Goal: Information Seeking & Learning: Learn about a topic

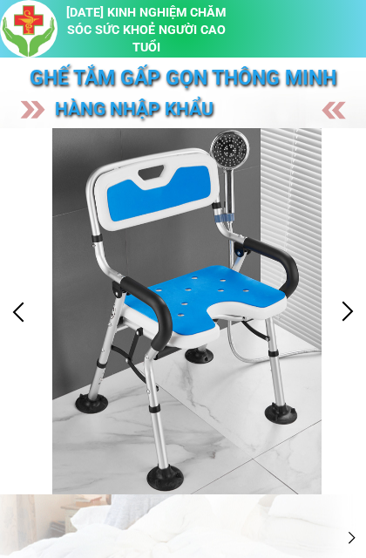
scroll to position [-12, 0]
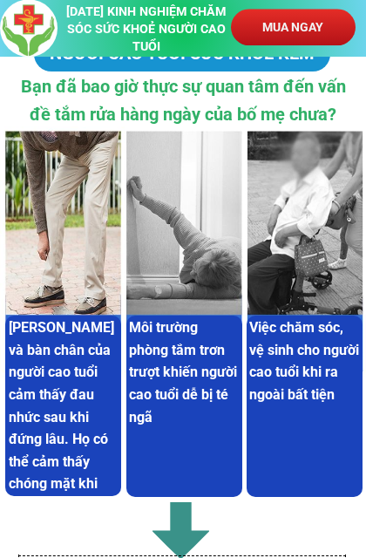
scroll to position [2395, 0]
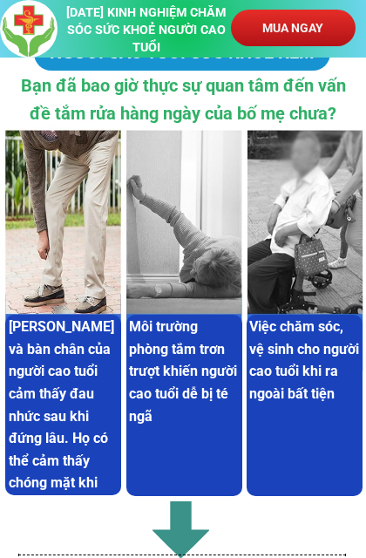
click at [337, 286] on div at bounding box center [183, 208] width 366 height 368
click at [318, 288] on div at bounding box center [183, 208] width 366 height 368
click at [300, 357] on h3 "Việc chăm sóc, vệ sinh cho người cao tuổi khi ra ngoài bất tiện" at bounding box center [304, 359] width 110 height 89
click at [308, 290] on div at bounding box center [183, 208] width 366 height 368
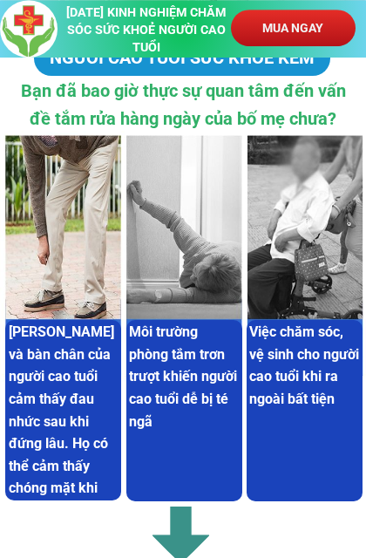
scroll to position [2389, 0]
click at [336, 372] on h3 "Việc chăm sóc, vệ sinh cho người cao tuổi khi ra ngoài bất tiện" at bounding box center [304, 365] width 110 height 89
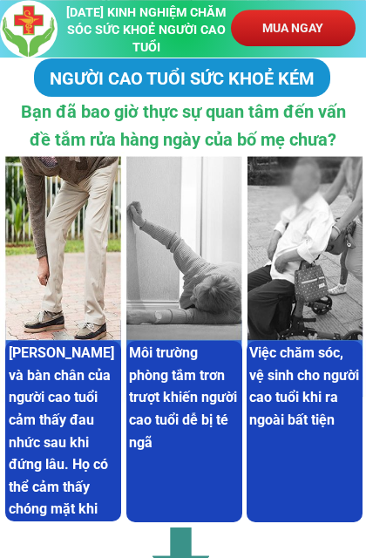
scroll to position [2368, 0]
click at [325, 309] on div at bounding box center [183, 235] width 366 height 368
click at [321, 269] on div at bounding box center [183, 235] width 366 height 368
click at [325, 261] on div at bounding box center [183, 235] width 366 height 368
click at [333, 203] on div at bounding box center [183, 235] width 366 height 368
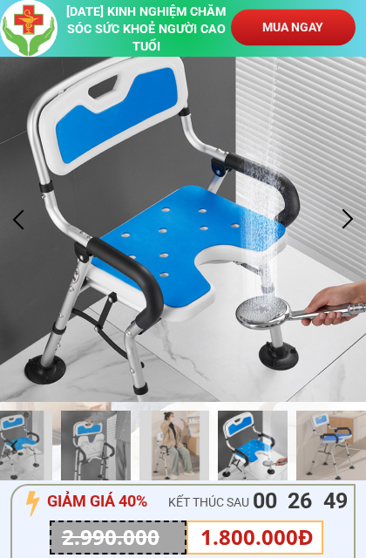
scroll to position [0, 0]
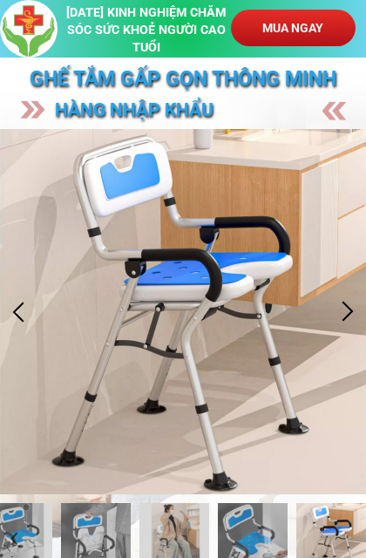
click at [327, 107] on h3 "hàng nhập khẩu [GEOGRAPHIC_DATA]" at bounding box center [192, 125] width 274 height 58
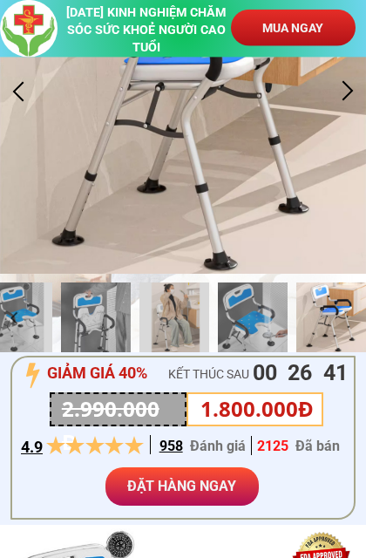
scroll to position [221, 0]
